Goal: Task Accomplishment & Management: Use online tool/utility

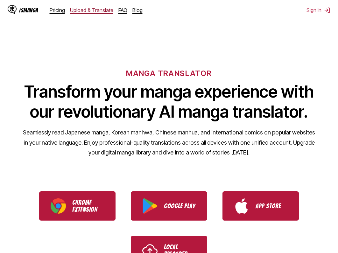
click at [99, 12] on link "Upload & Translate" at bounding box center [91, 10] width 43 height 6
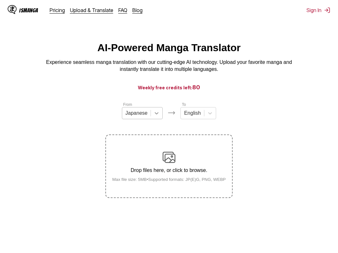
click at [156, 116] on icon at bounding box center [156, 113] width 6 height 6
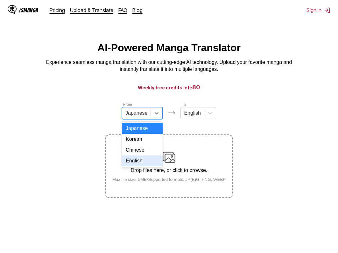
click at [135, 166] on div "English" at bounding box center [142, 161] width 41 height 11
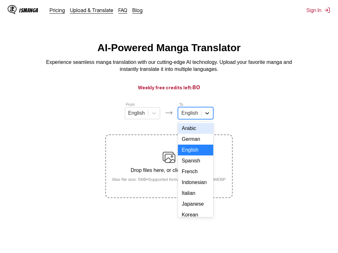
click at [207, 116] on icon at bounding box center [207, 113] width 6 height 6
click at [196, 133] on div "Arabic" at bounding box center [195, 128] width 35 height 11
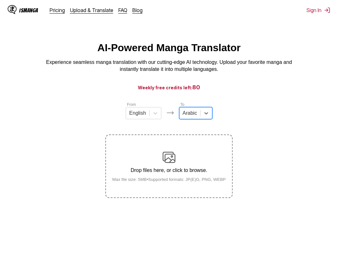
click at [172, 158] on img at bounding box center [169, 157] width 13 height 13
click at [0, 0] on input "Drop files here, or click to browse. Max file size: 5MB • Supported formats: JP…" at bounding box center [0, 0] width 0 height 0
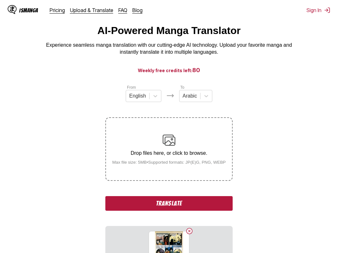
scroll to position [64, 0]
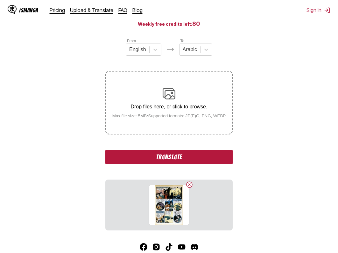
click at [160, 160] on button "Translate" at bounding box center [168, 157] width 127 height 15
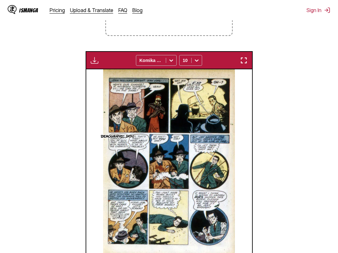
scroll to position [179, 0]
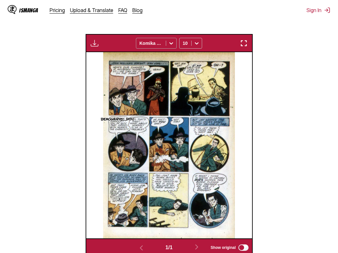
click at [156, 42] on div at bounding box center [150, 43] width 23 height 6
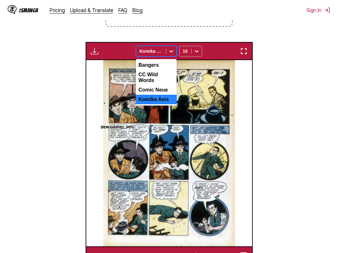
scroll to position [84, 0]
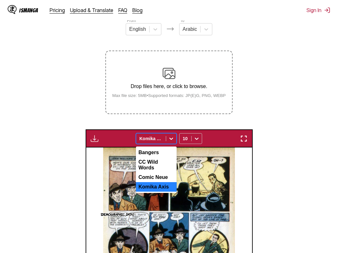
click at [40, 113] on section "From English To Arabic Drop files here, or click to browse. Max file size: 5MB …" at bounding box center [169, 185] width 328 height 335
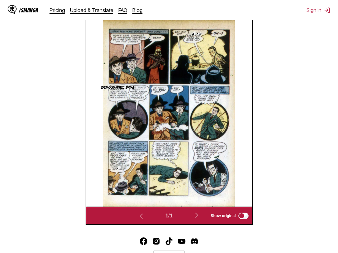
scroll to position [243, 0]
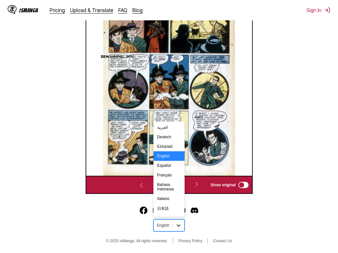
click at [178, 227] on icon at bounding box center [178, 225] width 6 height 6
click at [163, 129] on div "العربية" at bounding box center [168, 128] width 31 height 10
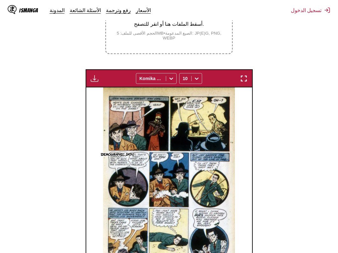
scroll to position [159, 0]
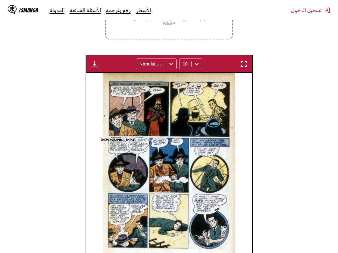
click at [95, 65] on img "button" at bounding box center [95, 64] width 8 height 8
click at [198, 67] on icon at bounding box center [197, 64] width 6 height 6
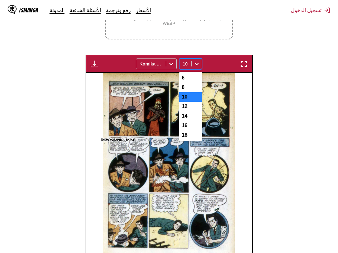
click at [198, 67] on icon at bounding box center [197, 64] width 6 height 6
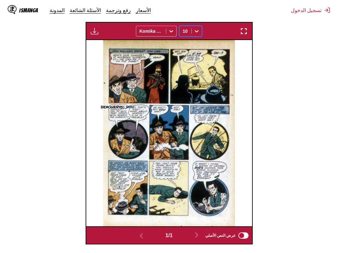
scroll to position [243, 0]
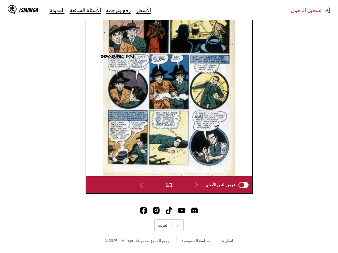
click at [220, 186] on span "عرض النص الأصلي" at bounding box center [220, 185] width 31 height 4
click at [172, 188] on span "1 / 1" at bounding box center [168, 185] width 7 height 6
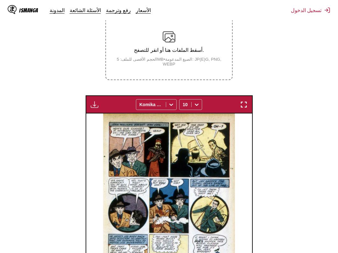
scroll to position [84, 0]
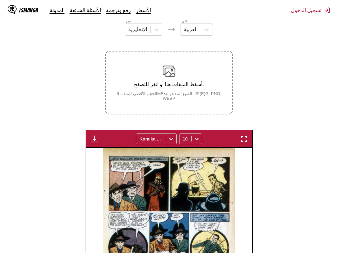
click at [96, 142] on img "button" at bounding box center [95, 139] width 8 height 8
click at [96, 142] on small "متاح فقط للمستخدمين المميزين" at bounding box center [106, 149] width 30 height 24
click at [163, 75] on img at bounding box center [169, 71] width 13 height 13
click at [0, 0] on input "أسقط الملفات هنا أو انقر للتصفح. الحجم الأقصى للملف: 5MB • الصيغ المدعومة: JP(E…" at bounding box center [0, 0] width 0 height 0
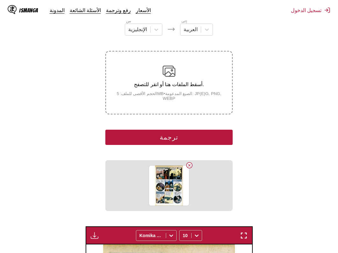
click at [157, 142] on button "ترجمة" at bounding box center [168, 137] width 127 height 15
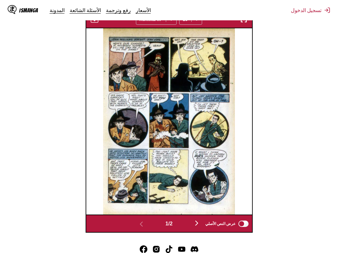
scroll to position [211, 0]
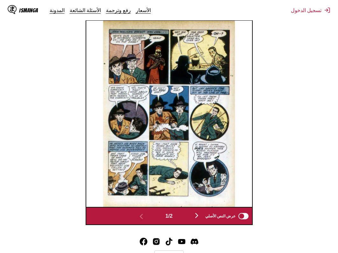
click at [207, 219] on span "عرض النص الأصلي" at bounding box center [220, 216] width 31 height 4
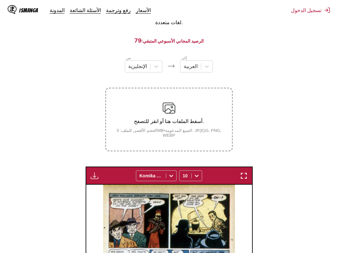
scroll to position [32, 0]
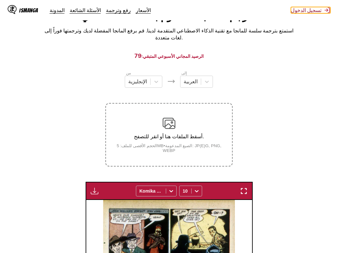
click at [316, 9] on button "تسجيل الدخول" at bounding box center [310, 10] width 39 height 6
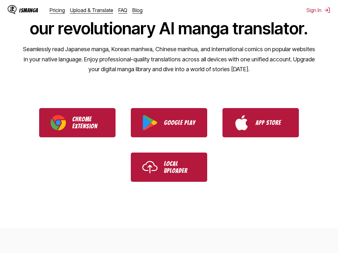
scroll to position [95, 0]
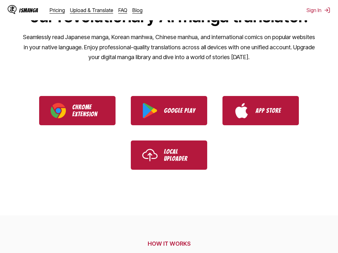
scroll to position [32, 0]
